Goal: Transaction & Acquisition: Download file/media

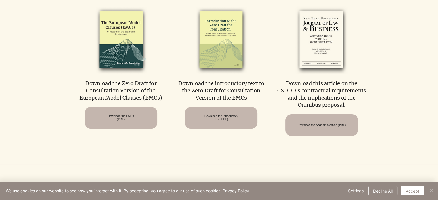
scroll to position [331, 0]
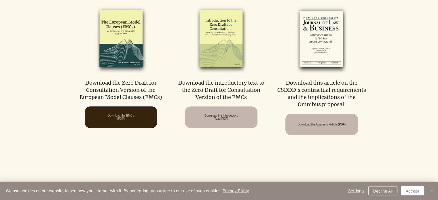
click at [119, 117] on span "Download the EMCs (PDF)" at bounding box center [121, 117] width 26 height 6
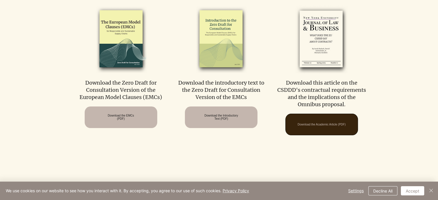
click at [345, 126] on span "Download the Academic Article (PDF)" at bounding box center [321, 124] width 48 height 3
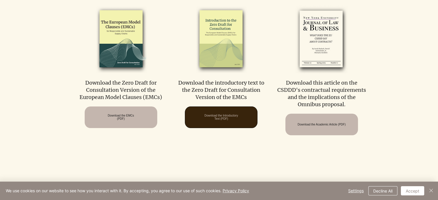
click at [225, 118] on span "Download the Introductory Text (PDF)" at bounding box center [221, 117] width 34 height 6
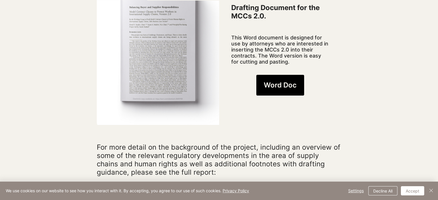
scroll to position [443, 0]
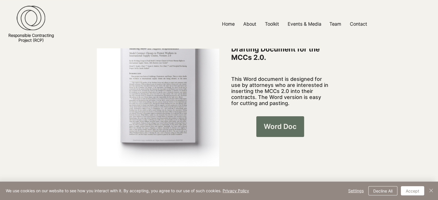
click at [285, 116] on link "Word Doc" at bounding box center [280, 126] width 48 height 21
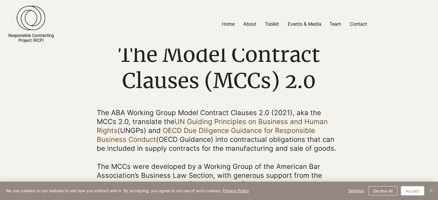
scroll to position [0, 0]
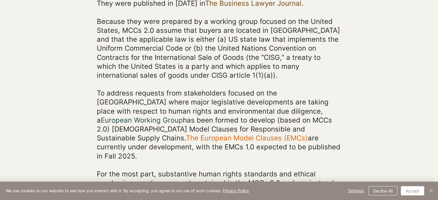
scroll to position [231, 0]
